Goal: Transaction & Acquisition: Purchase product/service

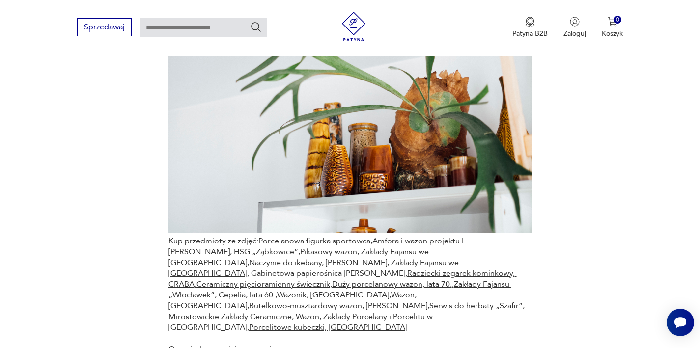
scroll to position [5050, 0]
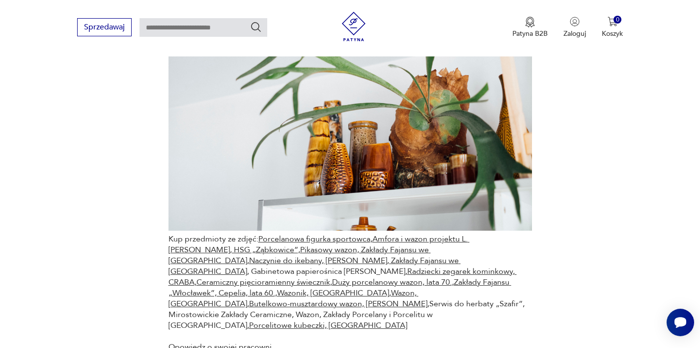
click at [449, 299] on link "Serwis do herbaty „Szafir”, Mirostowickie Zakłady Ceramiczne" at bounding box center [348, 310] width 358 height 22
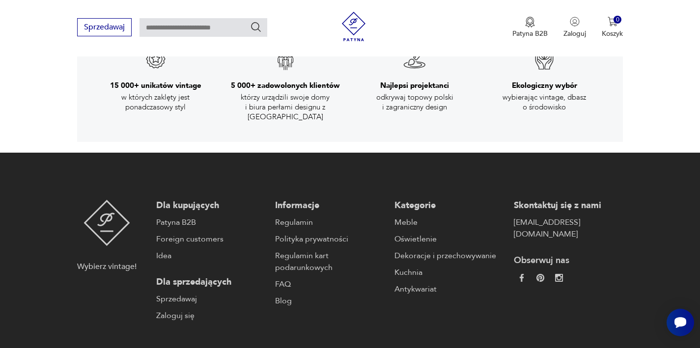
scroll to position [1497, 0]
